Goal: Task Accomplishment & Management: Manage account settings

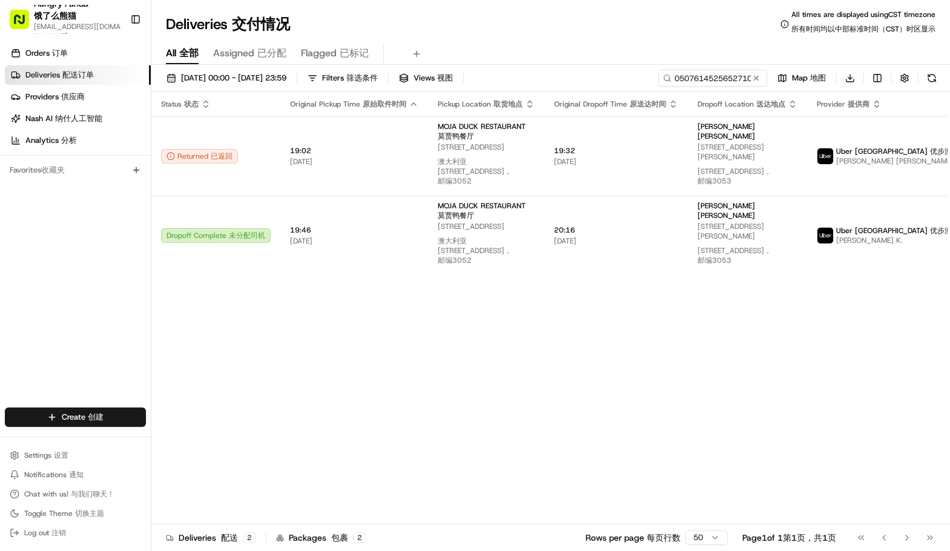
click at [715, 70] on input "050761452565271084559" at bounding box center [712, 78] width 109 height 17
type input "440069637595770525442"
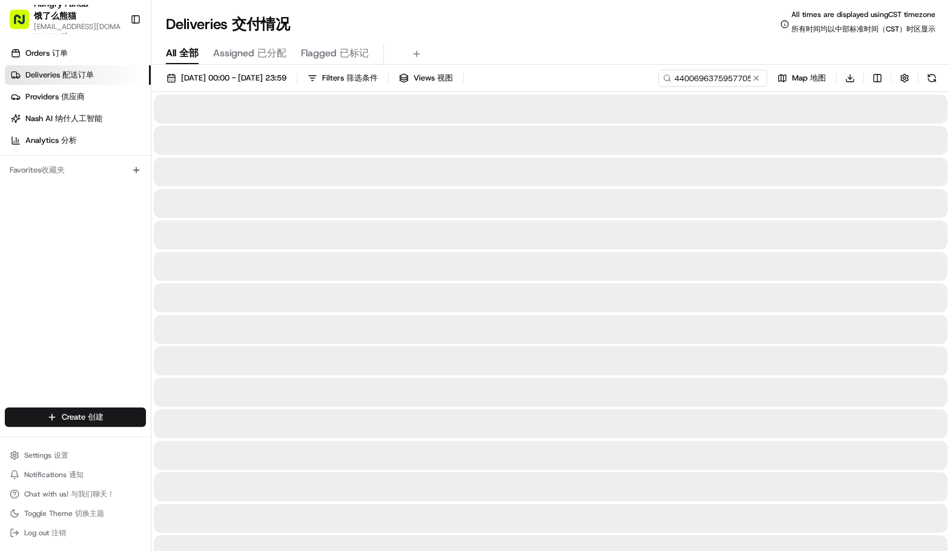
click at [604, 36] on div "Deliveries Deliveries 交付情况 All times are displayed using CST timezone All times…" at bounding box center [550, 24] width 799 height 29
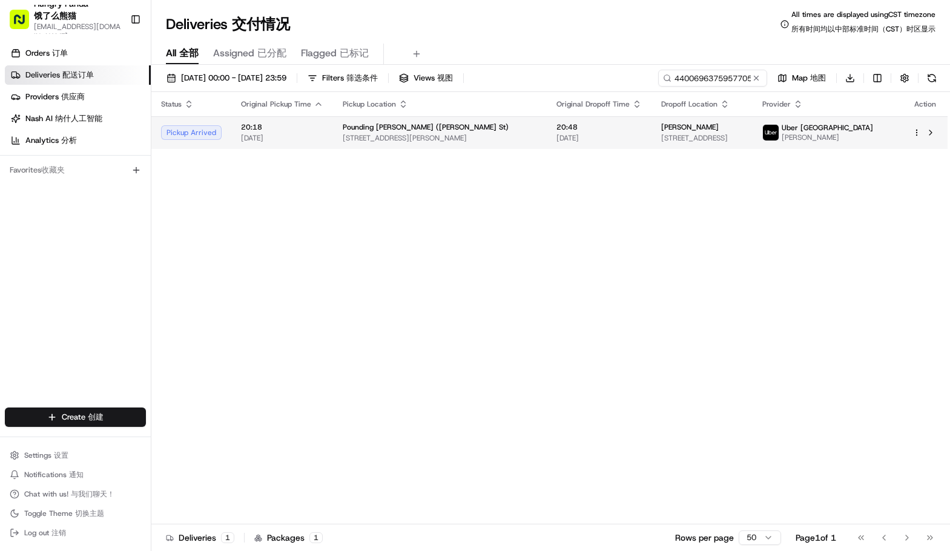
click at [496, 147] on td "Pounding [PERSON_NAME] ([PERSON_NAME] St) [STREET_ADDRESS][PERSON_NAME]" at bounding box center [440, 132] width 214 height 33
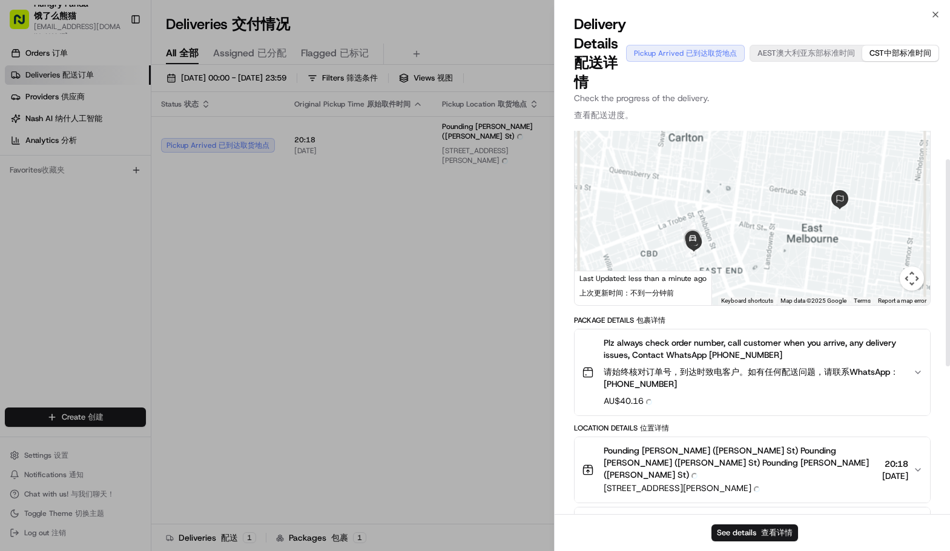
scroll to position [61, 0]
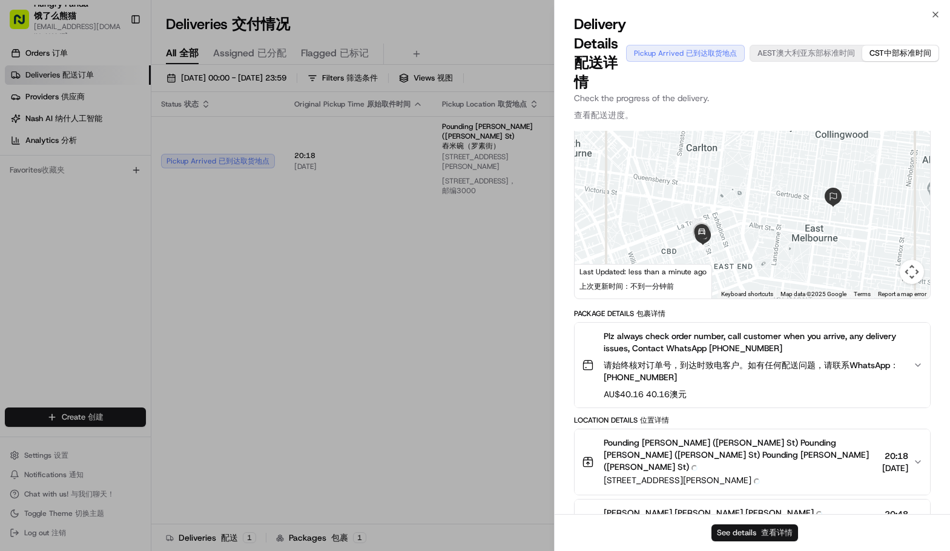
click at [752, 526] on button "See details See details 查看详情" at bounding box center [754, 532] width 87 height 17
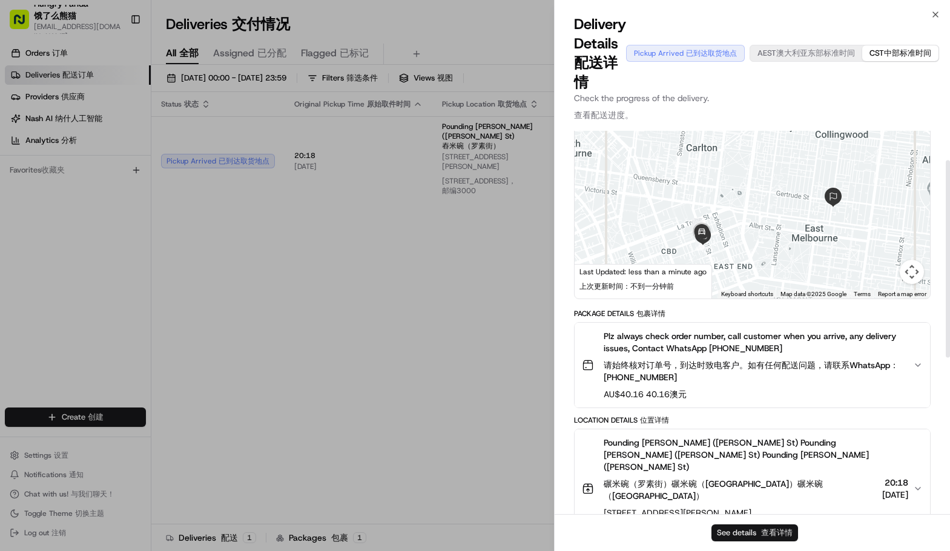
scroll to position [57, 0]
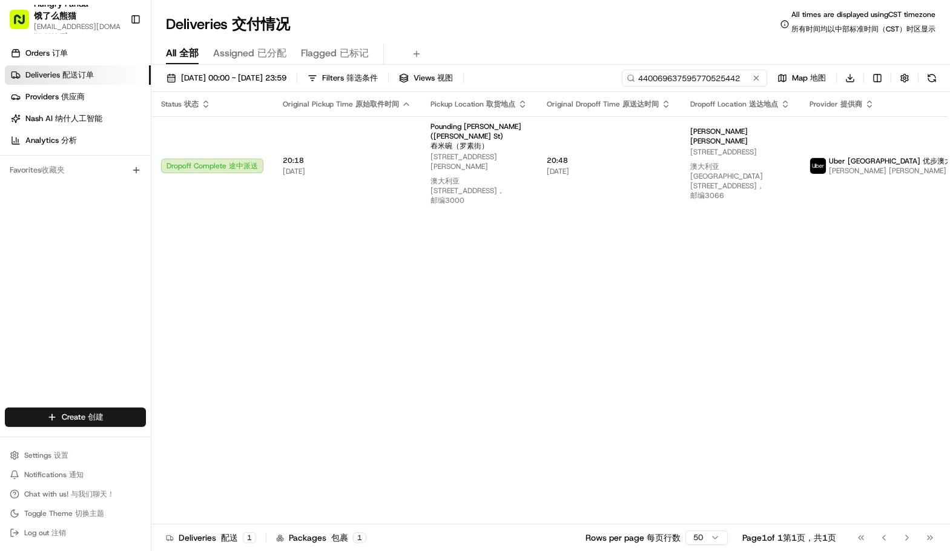
click at [731, 81] on input "440069637595770525442" at bounding box center [694, 78] width 145 height 17
paste input "55975134356527112455"
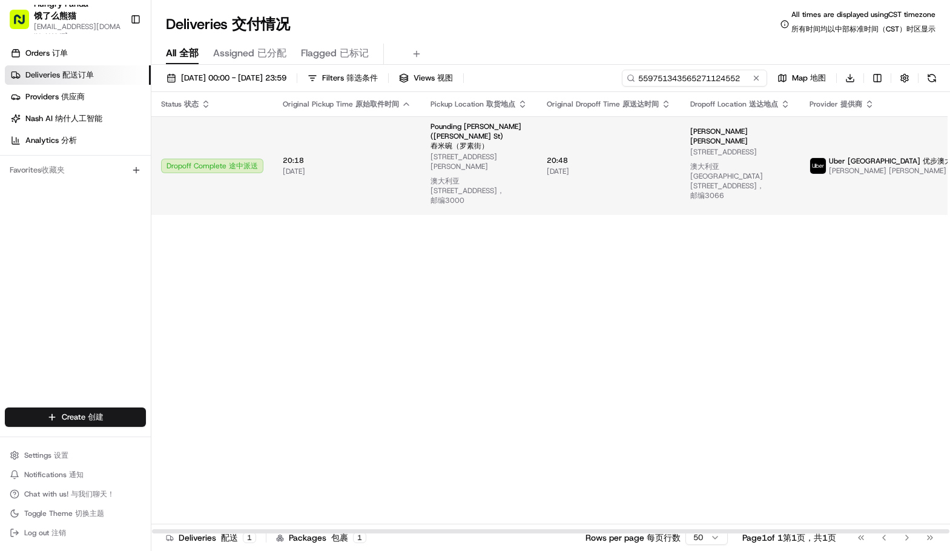
type input "559751343565271124552"
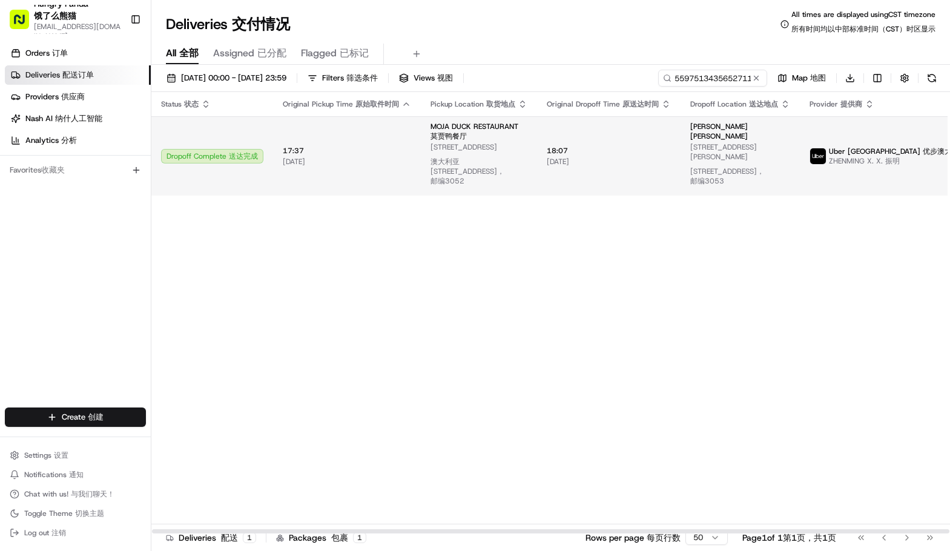
click at [598, 147] on td "18:07 18:07 [DATE] [DATE]" at bounding box center [608, 155] width 143 height 79
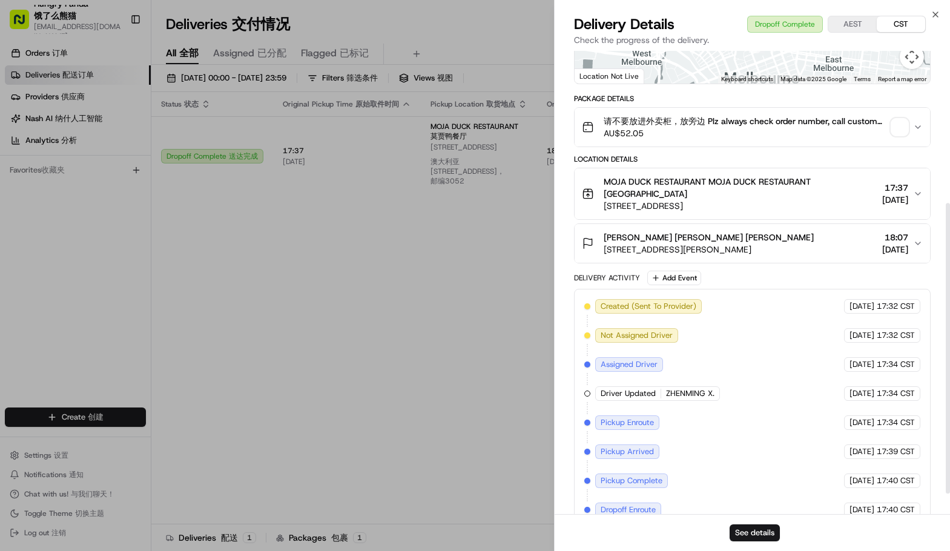
scroll to position [121, 0]
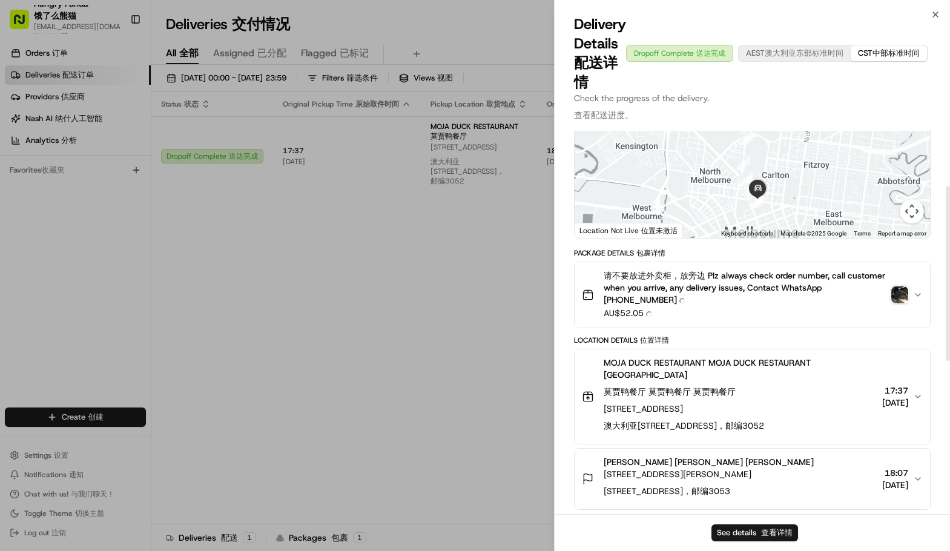
click at [897, 292] on img "button" at bounding box center [899, 294] width 17 height 17
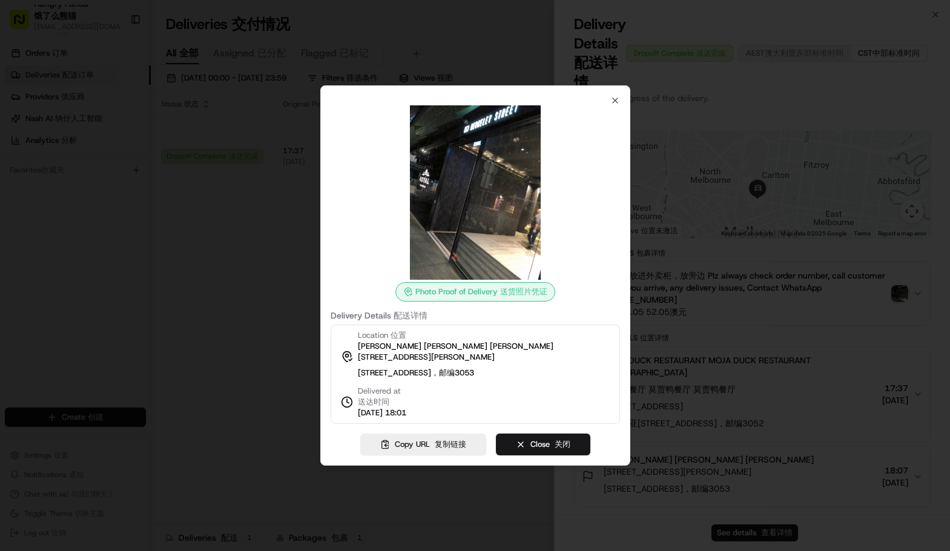
click at [802, 324] on div at bounding box center [475, 275] width 950 height 551
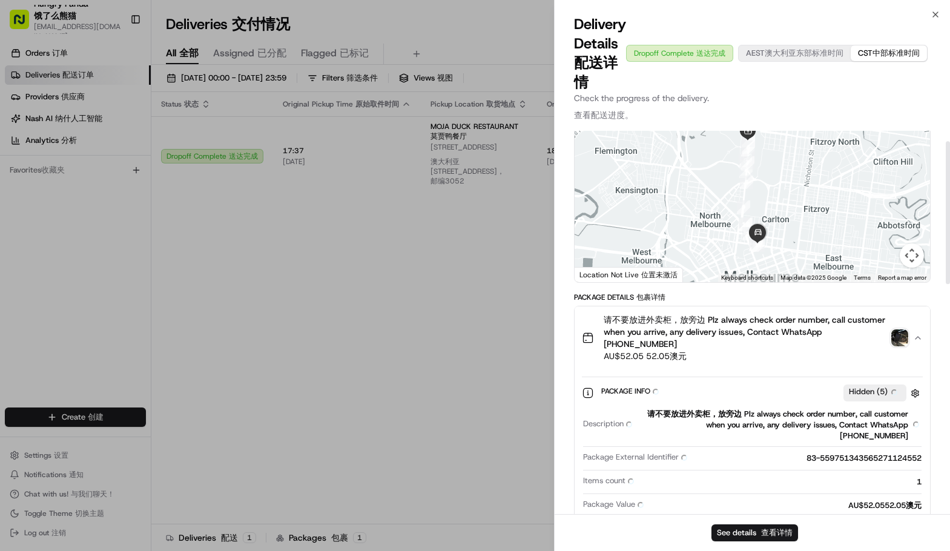
scroll to position [25, 0]
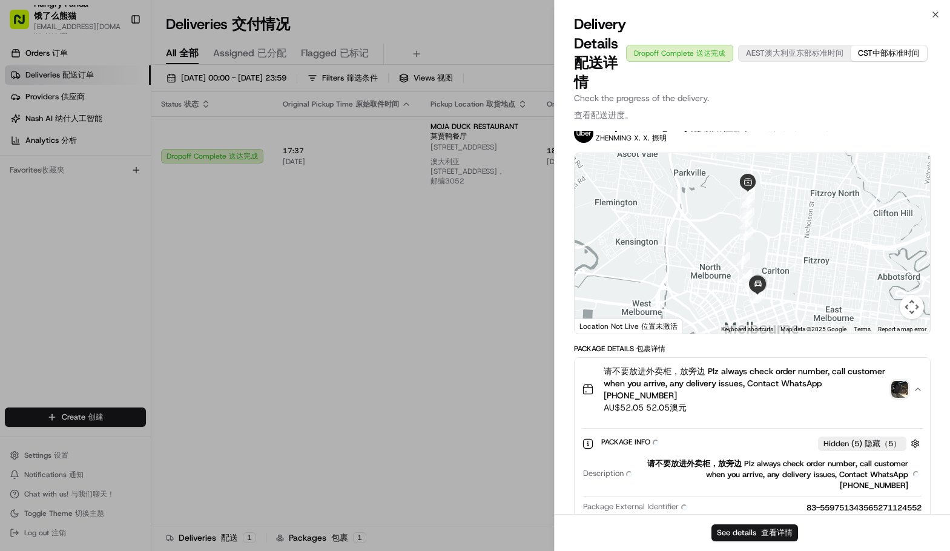
click at [901, 387] on img "button" at bounding box center [899, 389] width 17 height 17
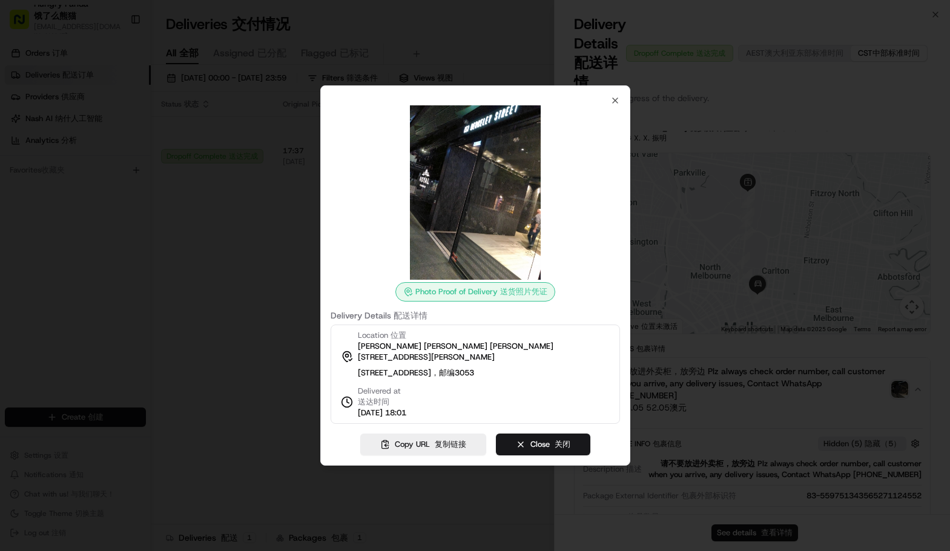
click at [595, 218] on div at bounding box center [475, 192] width 289 height 174
click at [879, 309] on div at bounding box center [475, 275] width 950 height 551
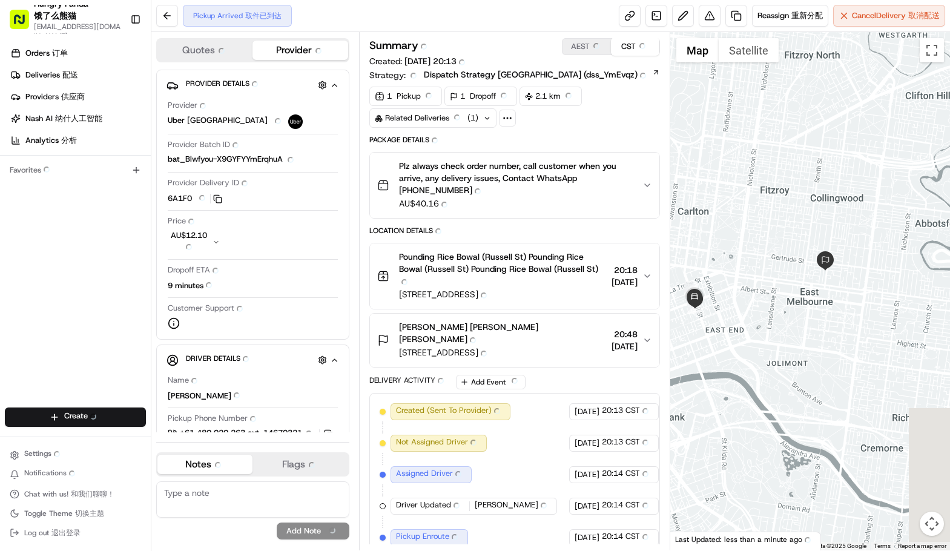
drag, startPoint x: 842, startPoint y: 339, endPoint x: 791, endPoint y: 335, distance: 51.6
click at [791, 335] on div at bounding box center [810, 291] width 280 height 518
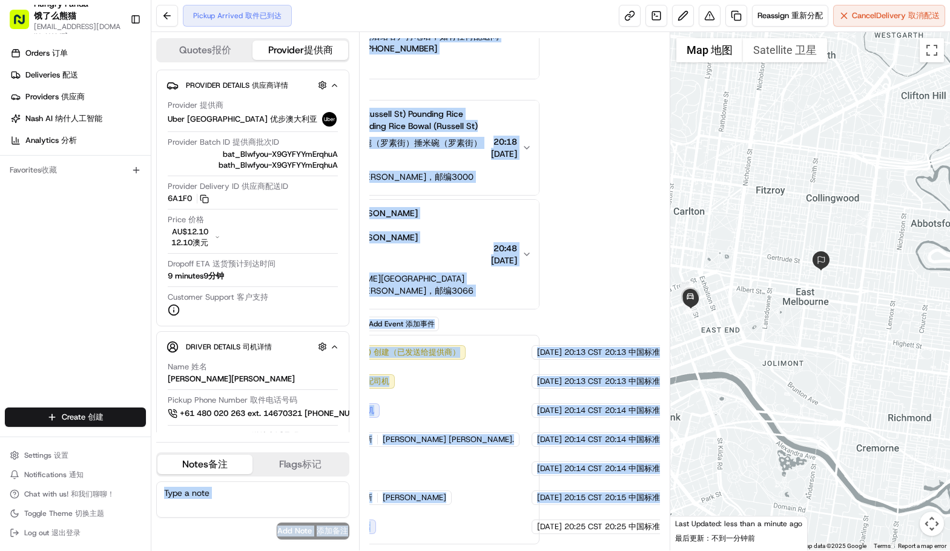
scroll to position [206, 0]
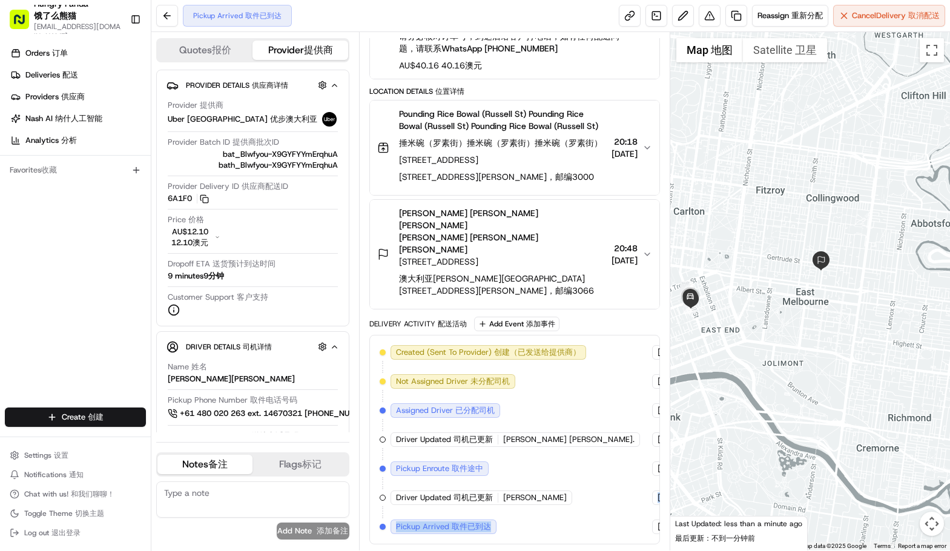
drag, startPoint x: 605, startPoint y: 519, endPoint x: 531, endPoint y: 520, distance: 73.9
click at [553, 521] on div "Created (Sent To Provider) Created (Sent To Provider) 创建（已发送给提供商） Uber Australi…" at bounding box center [515, 439] width 270 height 189
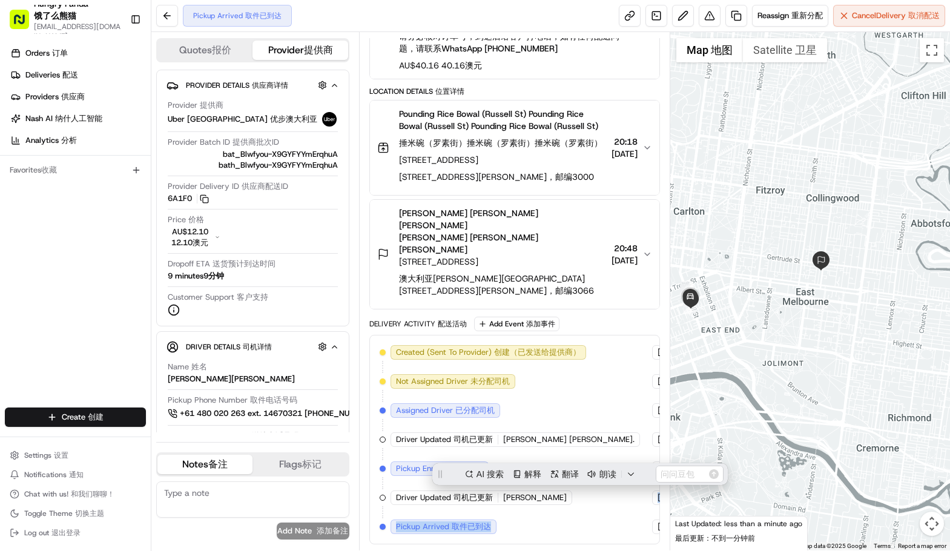
scroll to position [0, 0]
click at [558, 524] on div "Created (Sent To Provider) Created (Sent To Provider) 创建（已发送给提供商） Uber Australi…" at bounding box center [515, 439] width 270 height 189
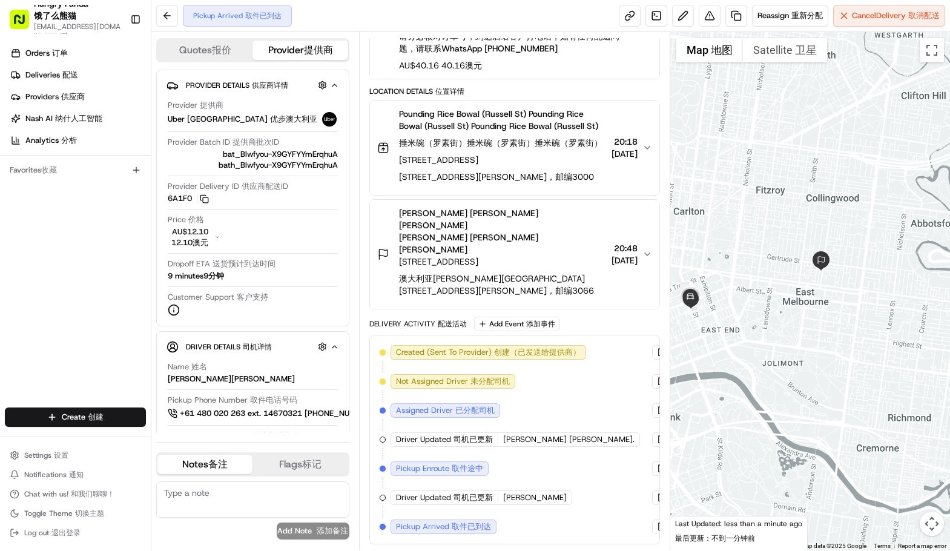
click at [47, 265] on div "Orders Orders 订单 Deliveries Deliveries 配送 Providers Providers 供应商 Nash AI Nash …" at bounding box center [75, 227] width 151 height 376
click at [679, 8] on button at bounding box center [683, 16] width 22 height 22
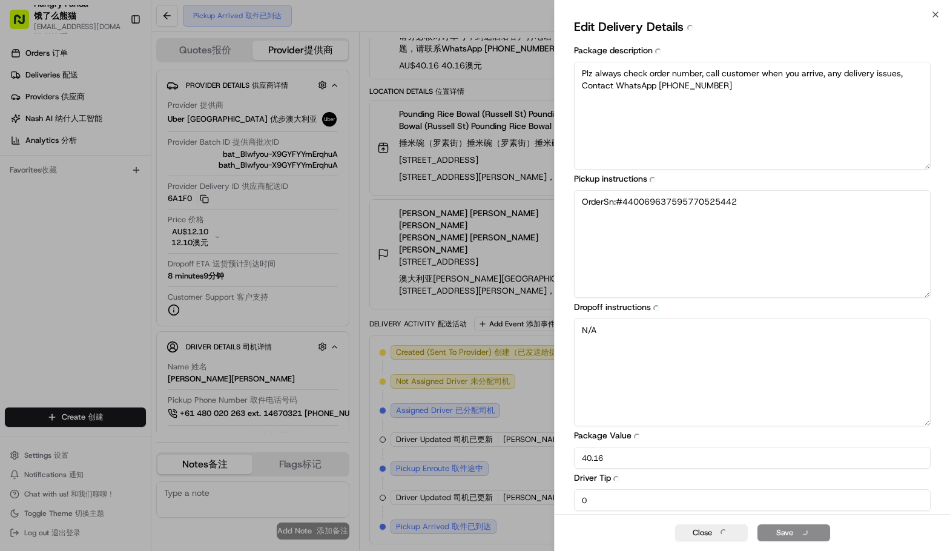
click at [782, 208] on textarea "OrderSn:#440069637595770525442" at bounding box center [752, 244] width 357 height 108
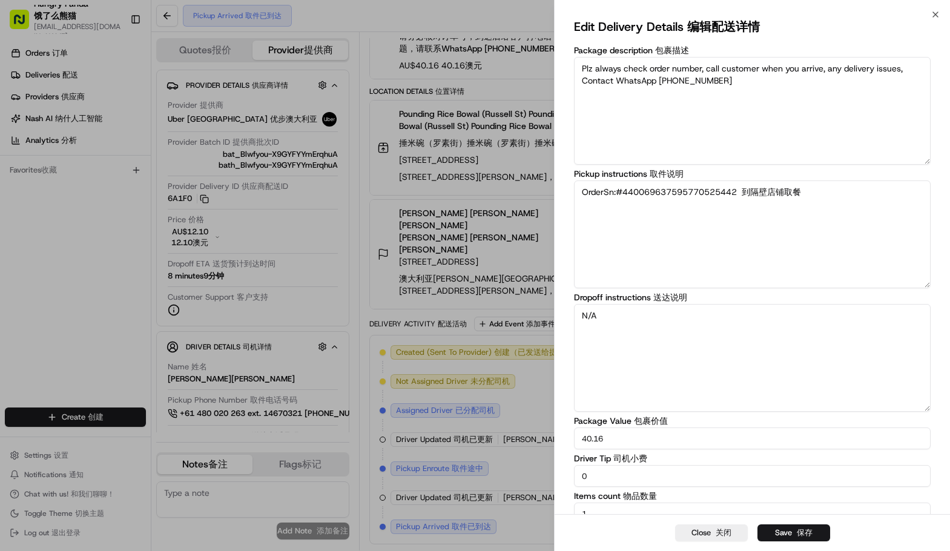
drag, startPoint x: 748, startPoint y: 193, endPoint x: 770, endPoint y: 195, distance: 21.9
click at [782, 196] on textarea "OrderSn:#440069637595770525442 到隔壁店铺取餐" at bounding box center [752, 234] width 357 height 108
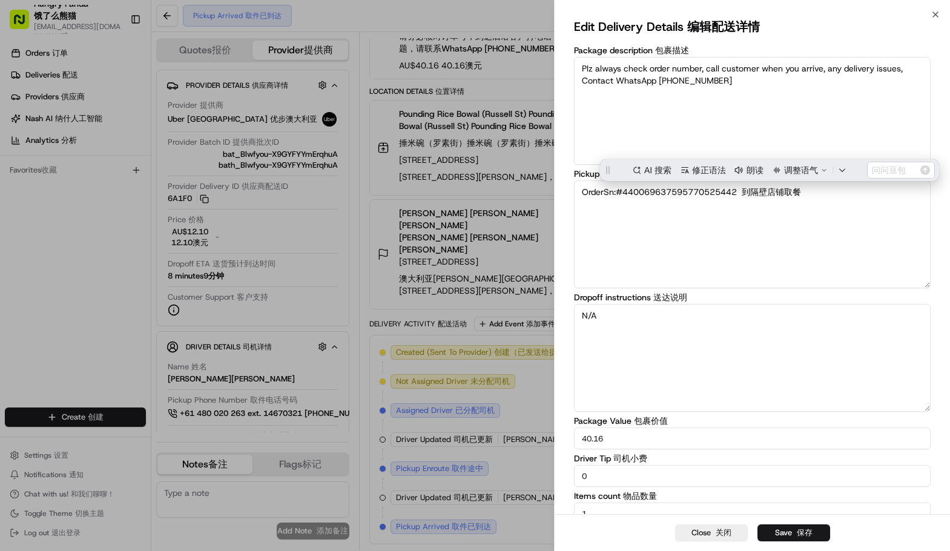
click at [741, 191] on textarea "OrderSn:#440069637595770525442 到隔壁店铺取餐" at bounding box center [752, 234] width 357 height 108
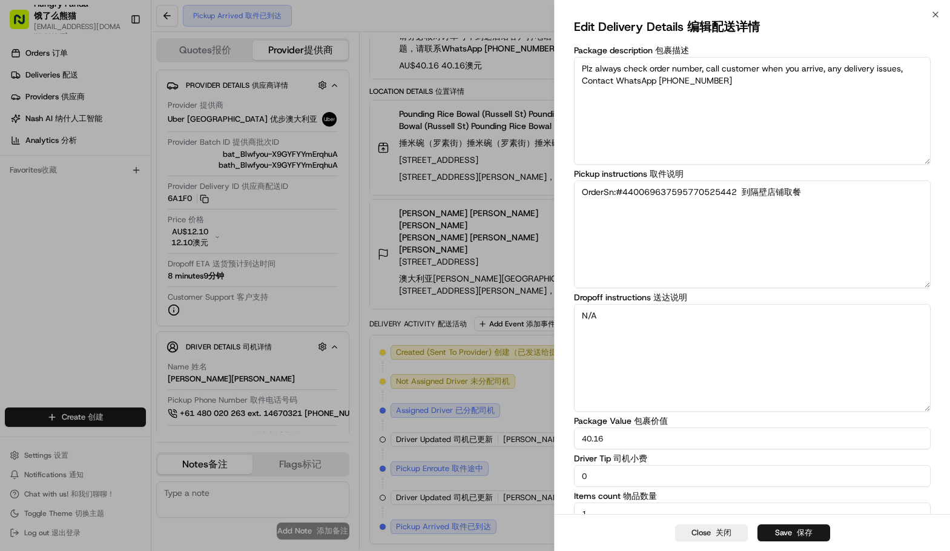
drag, startPoint x: 745, startPoint y: 193, endPoint x: 802, endPoint y: 197, distance: 56.5
click at [802, 197] on textarea "OrderSn:#440069637595770525442 到隔壁店铺取餐" at bounding box center [752, 234] width 357 height 108
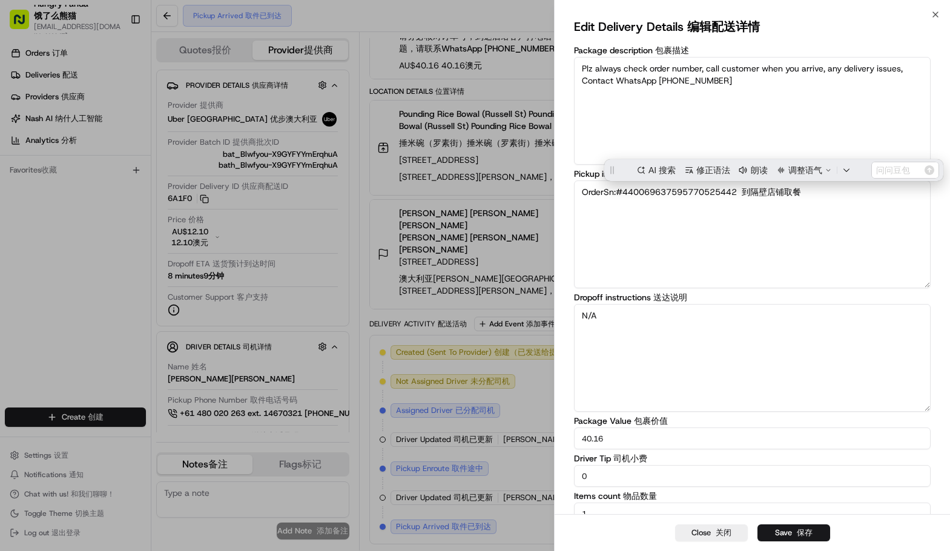
click at [713, 219] on textarea "OrderSn:#440069637595770525442 到隔壁店铺取餐" at bounding box center [752, 234] width 357 height 108
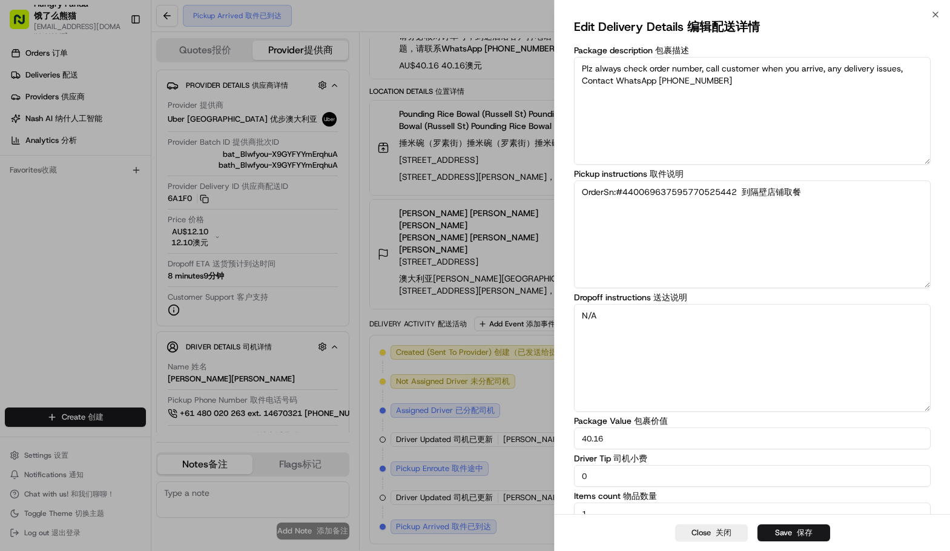
click at [744, 190] on textarea "OrderSn:#440069637595770525442 到隔壁店铺取餐" at bounding box center [752, 234] width 357 height 108
drag, startPoint x: 746, startPoint y: 193, endPoint x: 873, endPoint y: 202, distance: 127.5
click at [873, 202] on textarea "OrderSn:#440069637595770525442 如果商家关门请到隔壁店铺取餐" at bounding box center [752, 234] width 357 height 108
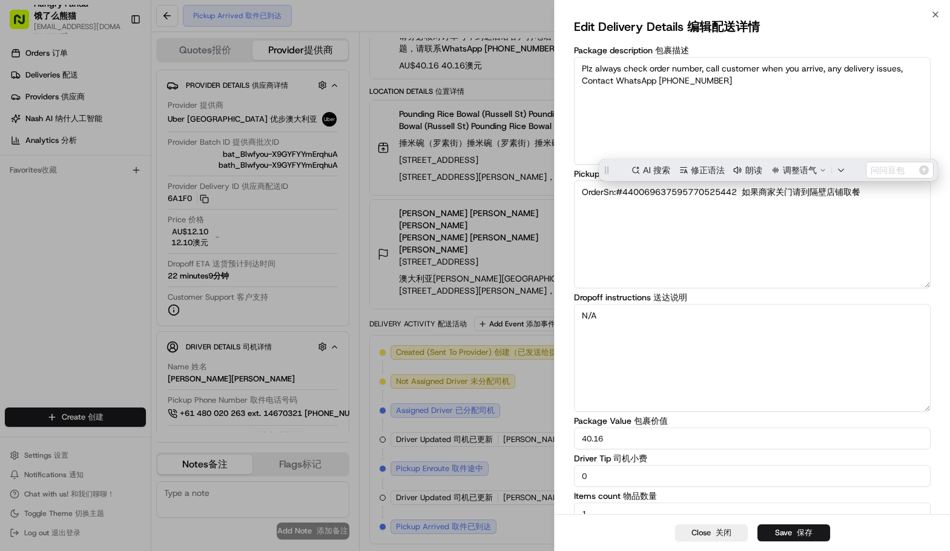
click at [720, 380] on textarea "N/A" at bounding box center [752, 358] width 357 height 108
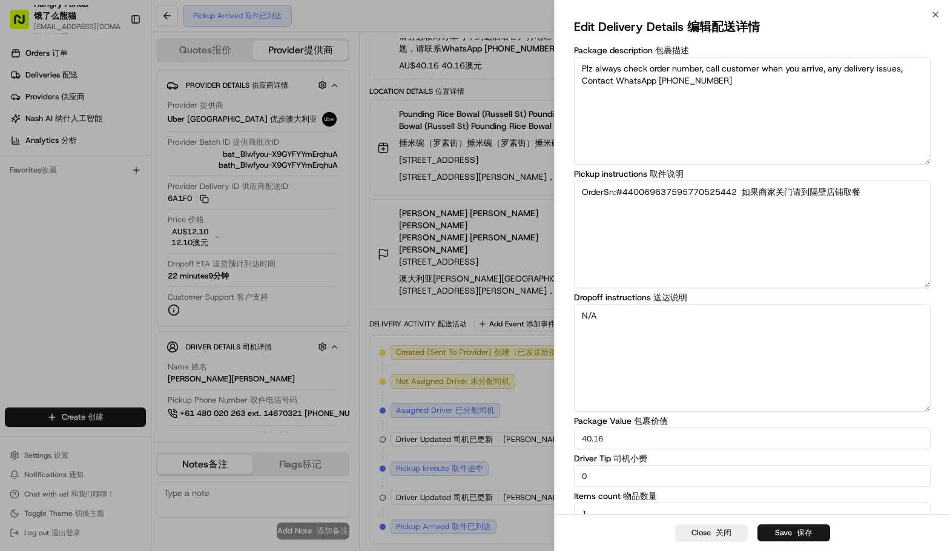
drag, startPoint x: 872, startPoint y: 198, endPoint x: 745, endPoint y: 194, distance: 126.6
click at [745, 194] on textarea "OrderSn:#440069637595770525442 如果商家关门请到隔壁店铺取餐" at bounding box center [752, 234] width 357 height 108
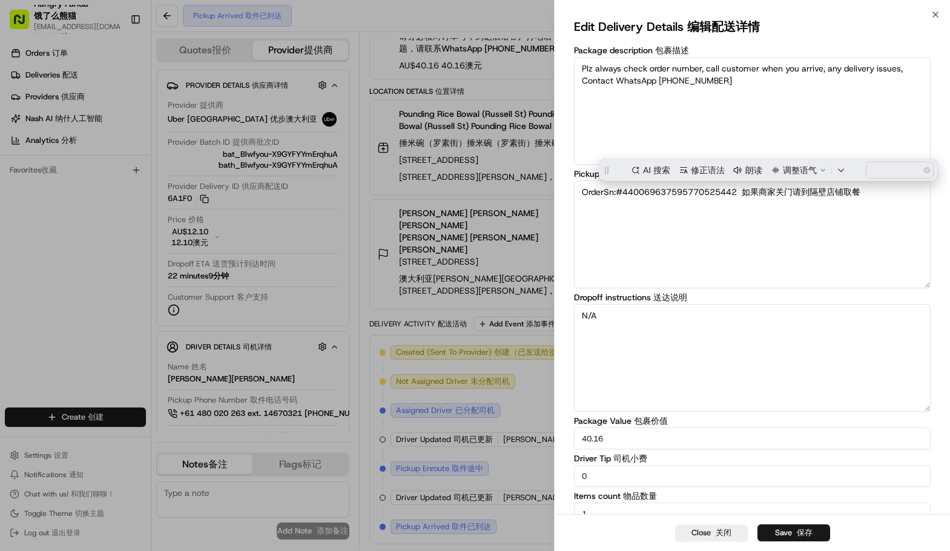
paste textarea "If the merchant is closed, please pick up your meal at the store next door"
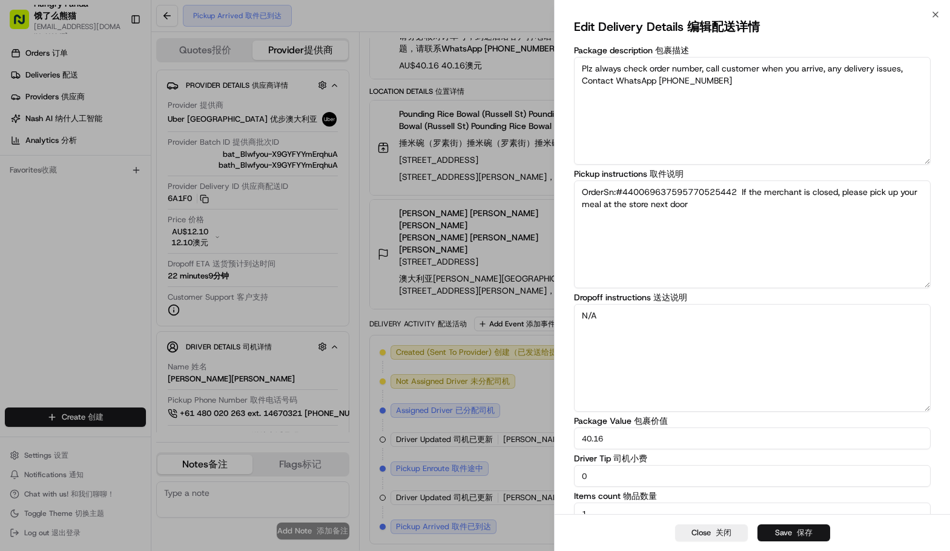
type textarea "OrderSn:#440069637595770525442 If the merchant is closed, please pick up your m…"
click at [790, 538] on button "Save Save 保存" at bounding box center [793, 532] width 73 height 17
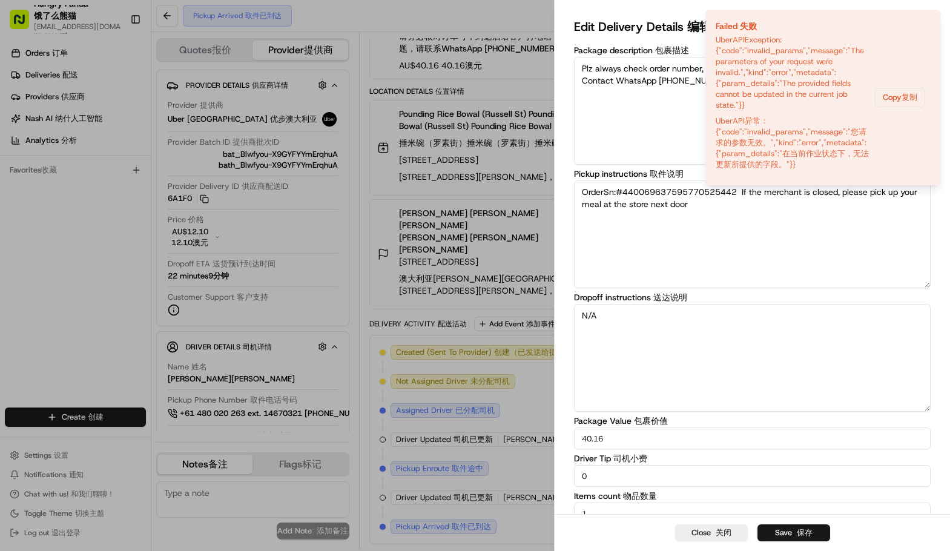
click at [742, 236] on textarea "OrderSn:#440069637595770525442 If the merchant is closed, please pick up your m…" at bounding box center [752, 234] width 357 height 108
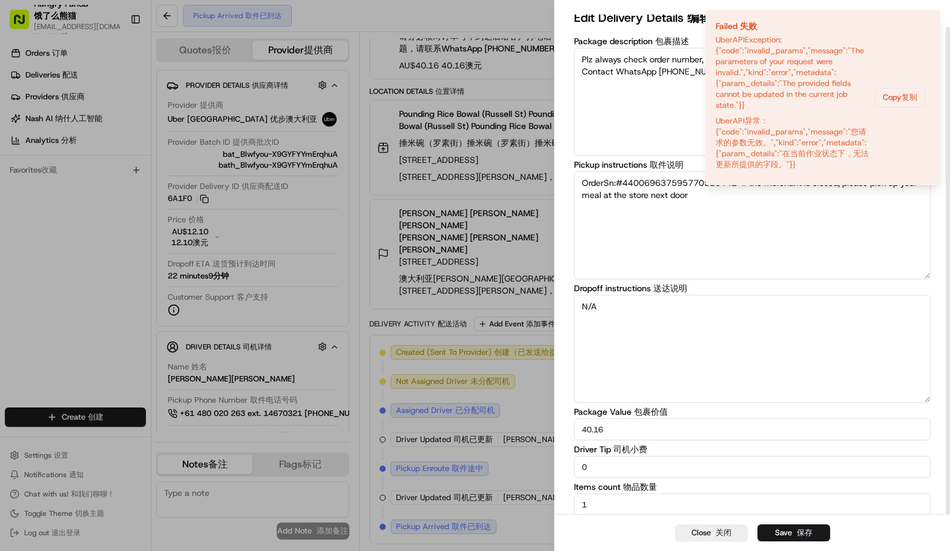
scroll to position [13, 0]
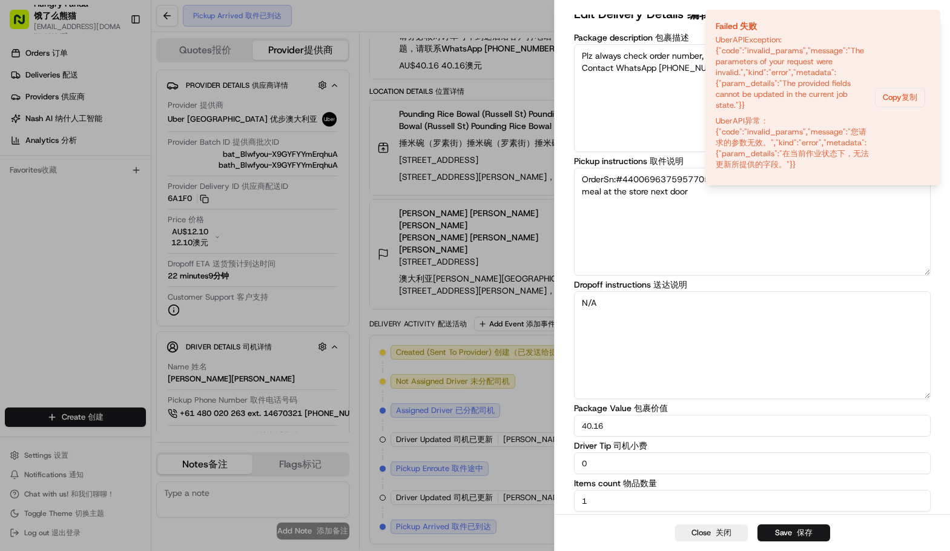
click at [582, 107] on textarea "Plz always check order number, call customer when you arrive, any delivery issu…" at bounding box center [752, 98] width 357 height 108
click at [609, 116] on textarea "Plz always check order number, call customer when you arrive, any delivery issu…" at bounding box center [752, 98] width 357 height 108
click at [934, 19] on button "Notifications (F8)" at bounding box center [930, 20] width 15 height 15
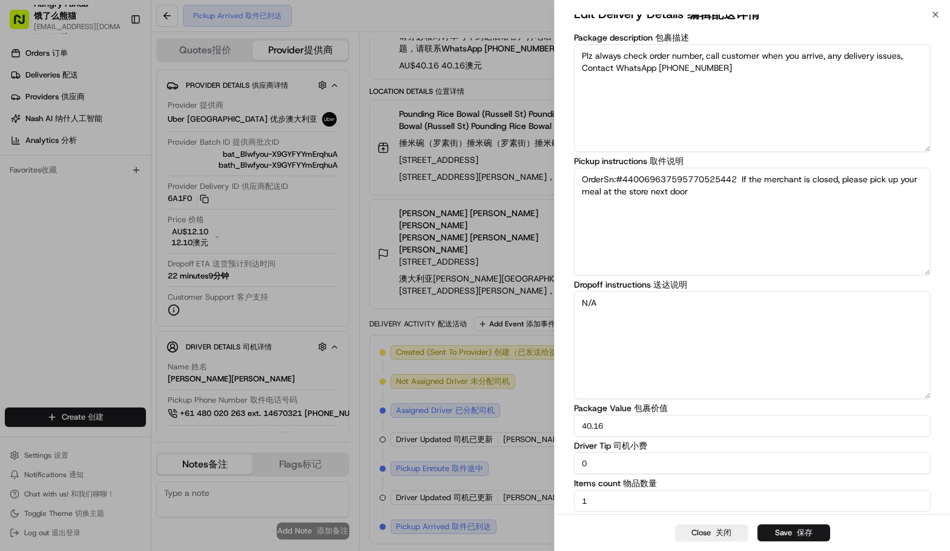
click at [701, 318] on textarea "N/A" at bounding box center [752, 345] width 357 height 108
paste textarea "If the merchant is closed, please pick up your meal at the store next door"
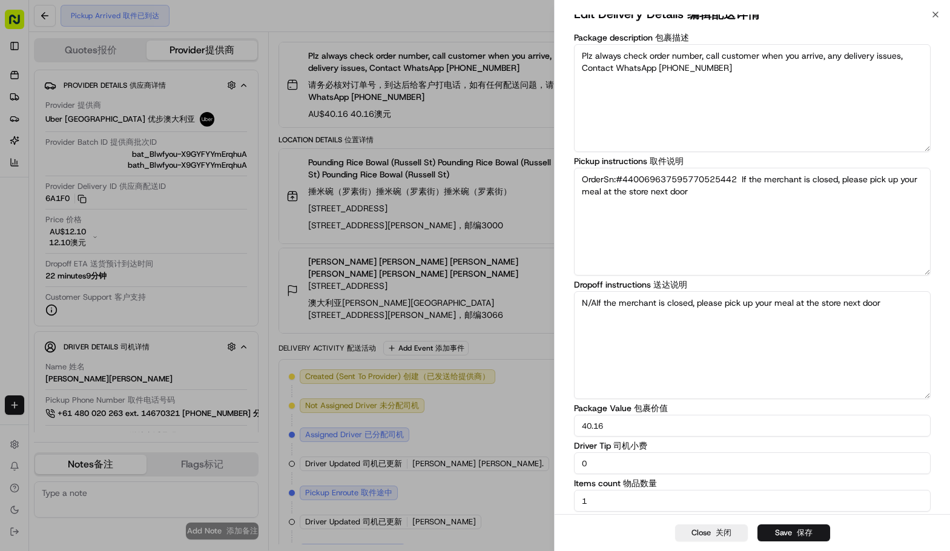
scroll to position [121, 0]
type textarea "N/AIf the merchant is closed, please pick up your meal at the store next door"
click at [791, 532] on button "Save Save 保存" at bounding box center [793, 532] width 73 height 17
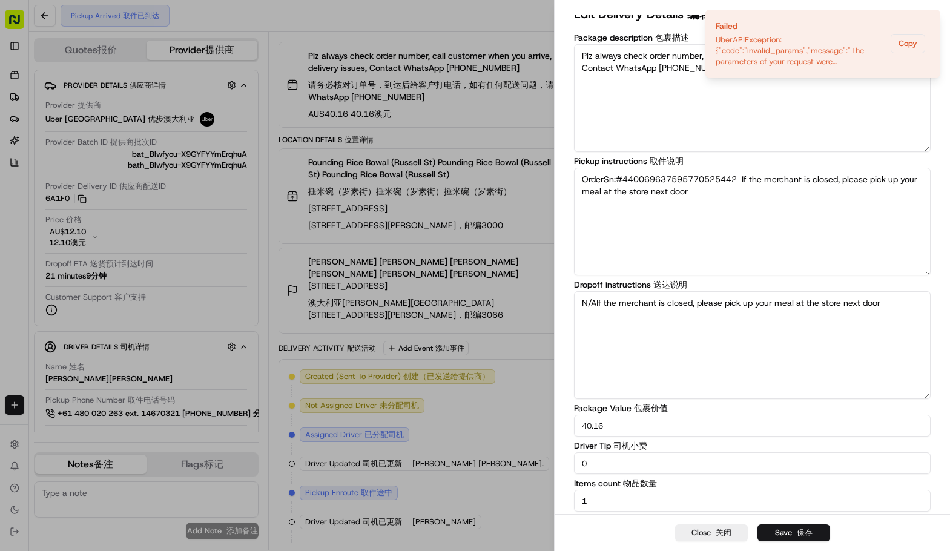
click at [752, 156] on div "Edit Delivery Details Edit Delivery Details 编辑配送详情 Package description Package …" at bounding box center [752, 257] width 357 height 507
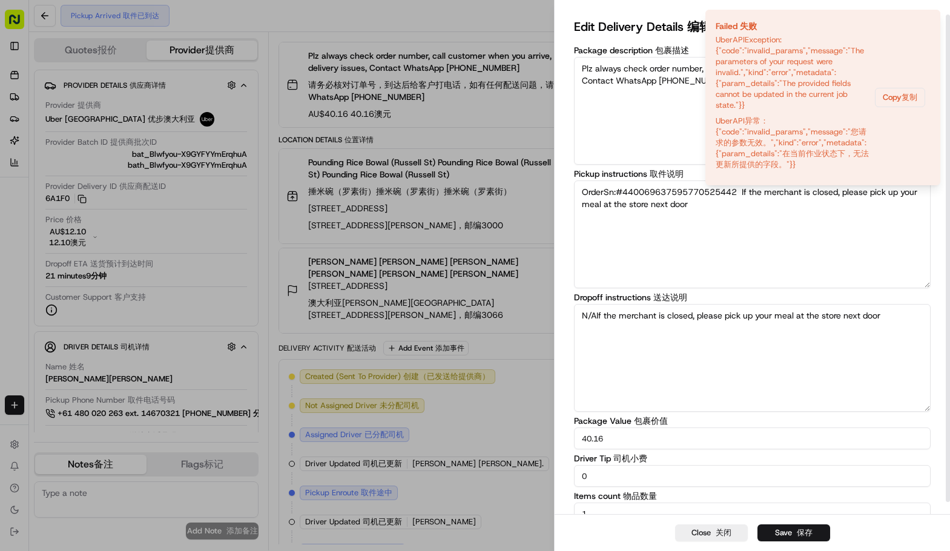
drag, startPoint x: 560, startPoint y: 97, endPoint x: 575, endPoint y: 71, distance: 30.1
click at [561, 97] on div "Edit Delivery Details Edit Delivery Details 编辑配送详情 Package description Package …" at bounding box center [752, 271] width 395 height 512
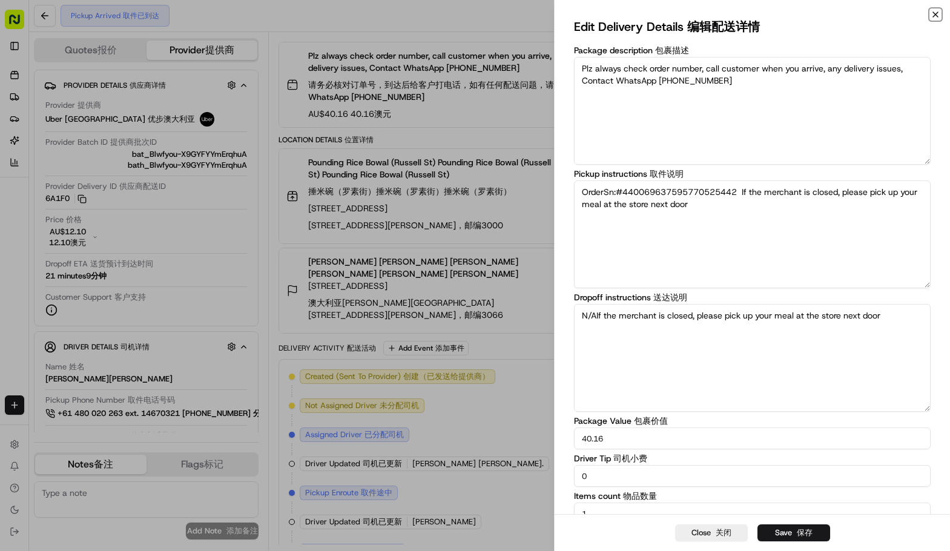
click at [937, 12] on icon "button" at bounding box center [936, 15] width 10 height 10
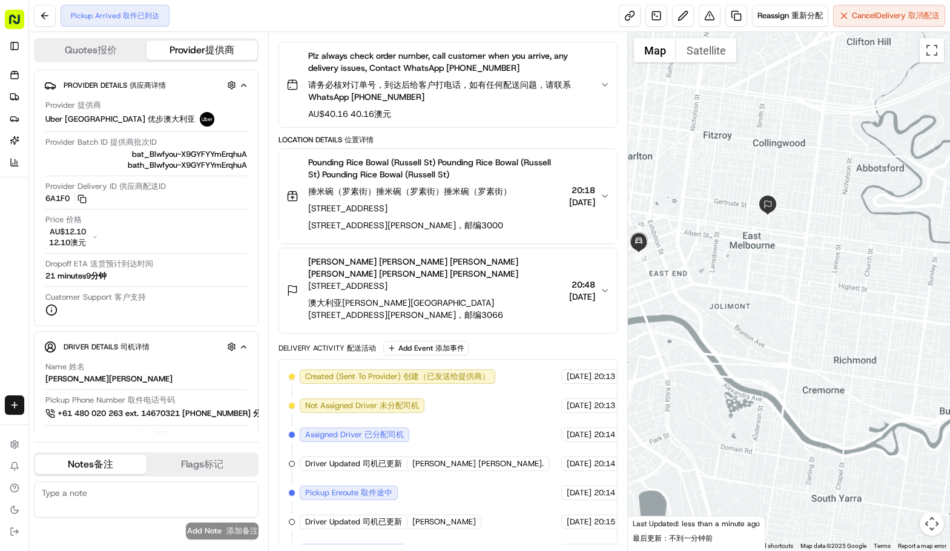
drag, startPoint x: 693, startPoint y: 275, endPoint x: 754, endPoint y: 256, distance: 64.1
click at [753, 257] on div at bounding box center [789, 291] width 322 height 518
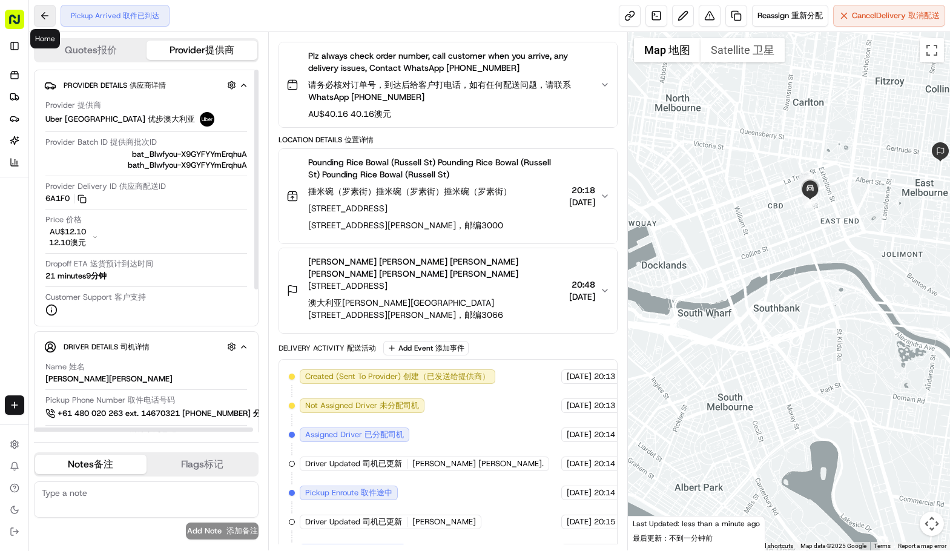
click at [47, 18] on button at bounding box center [45, 16] width 22 height 22
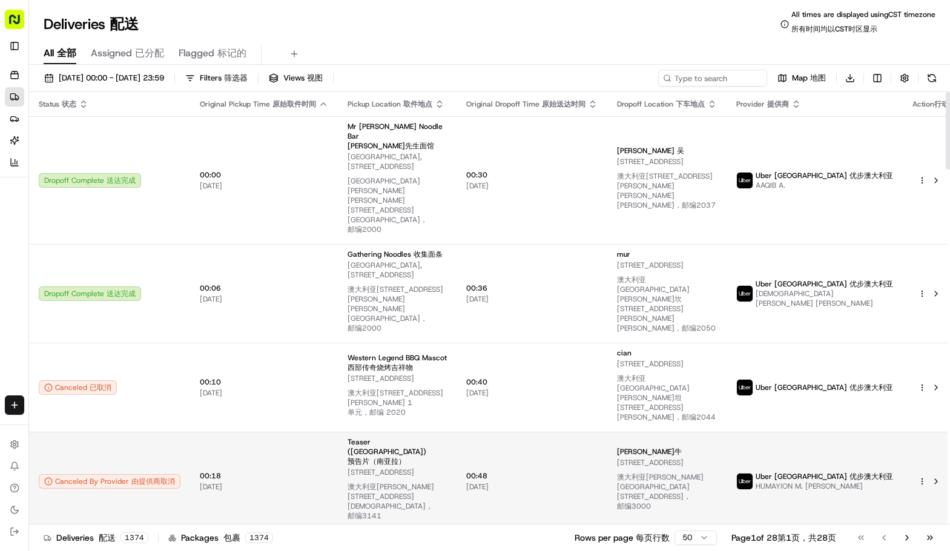
click at [903, 432] on td at bounding box center [931, 481] width 56 height 99
